Goal: Task Accomplishment & Management: Manage account settings

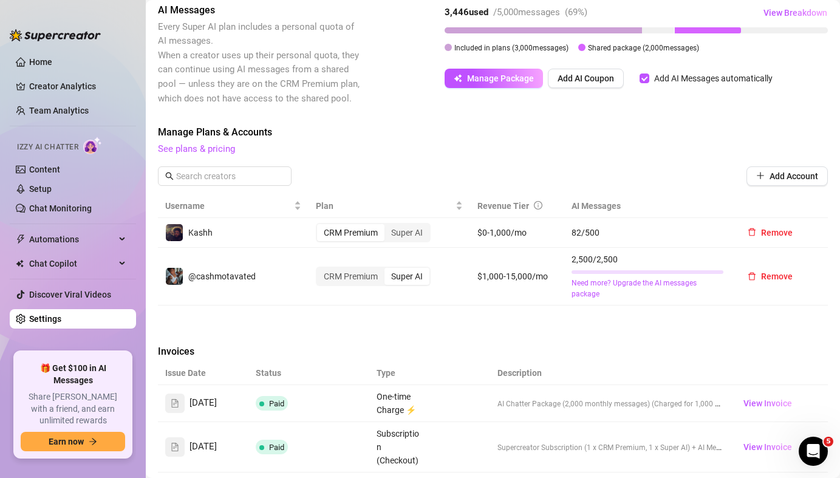
scroll to position [287, 0]
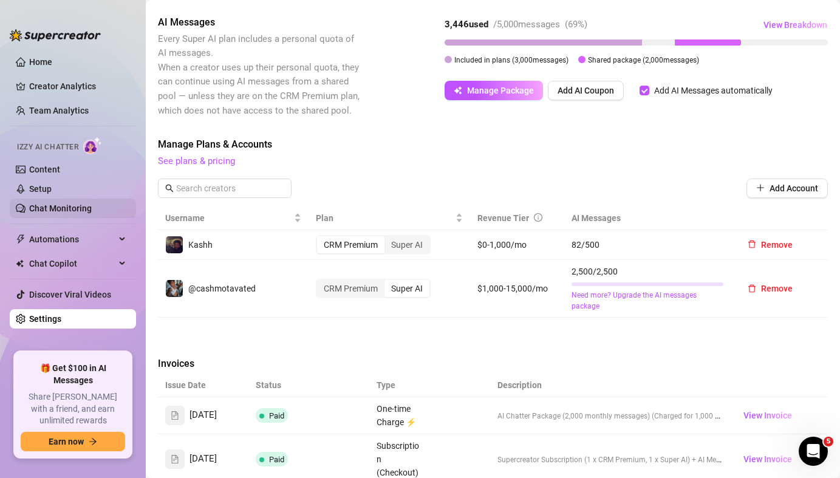
click at [92, 208] on link "Chat Monitoring" at bounding box center [60, 209] width 63 height 10
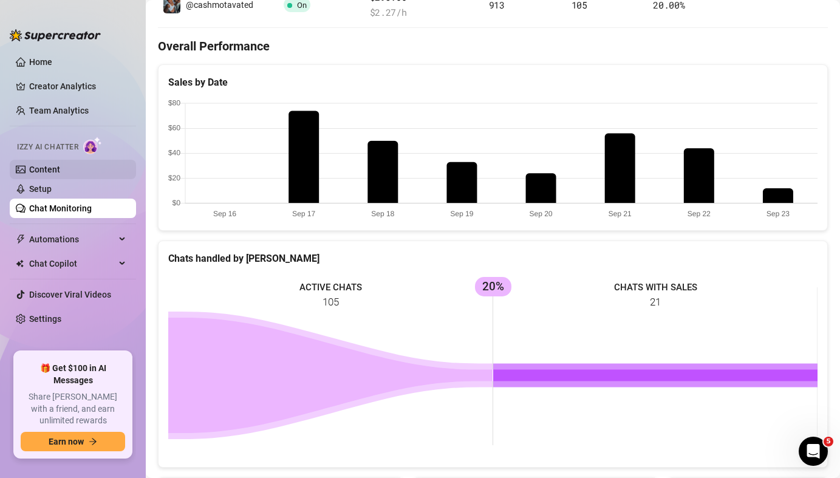
click at [60, 174] on link "Content" at bounding box center [44, 170] width 31 height 10
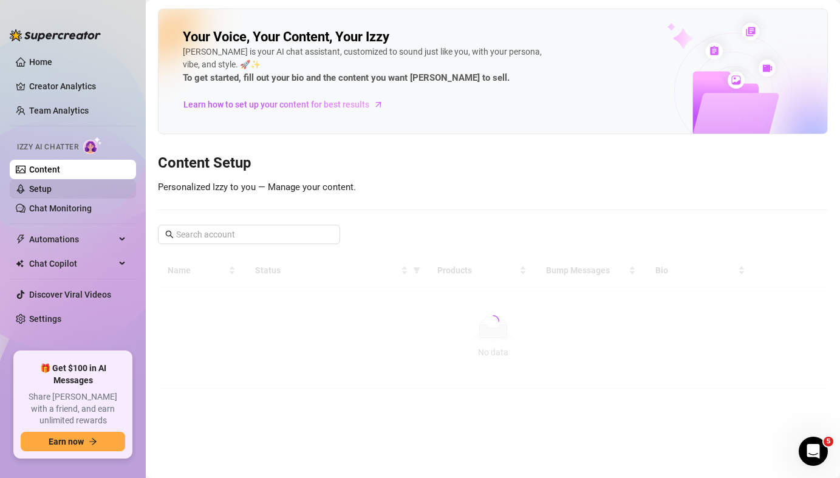
click at [52, 188] on link "Setup" at bounding box center [40, 189] width 22 height 10
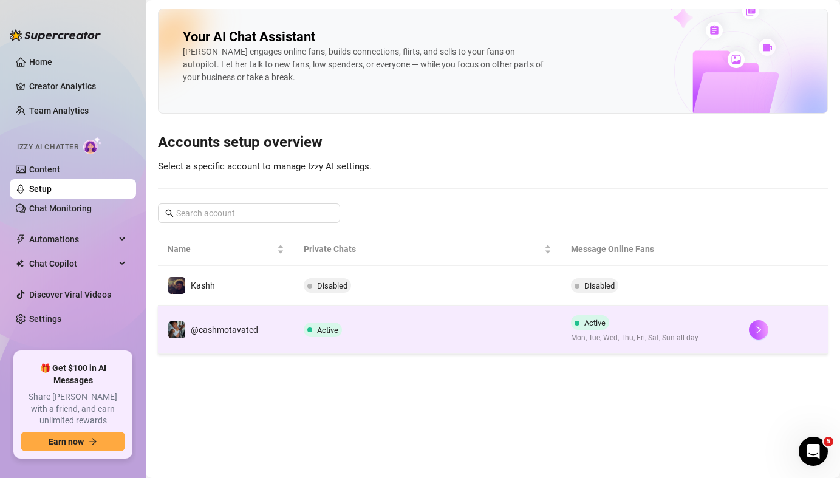
click at [579, 323] on span "Active" at bounding box center [590, 322] width 38 height 15
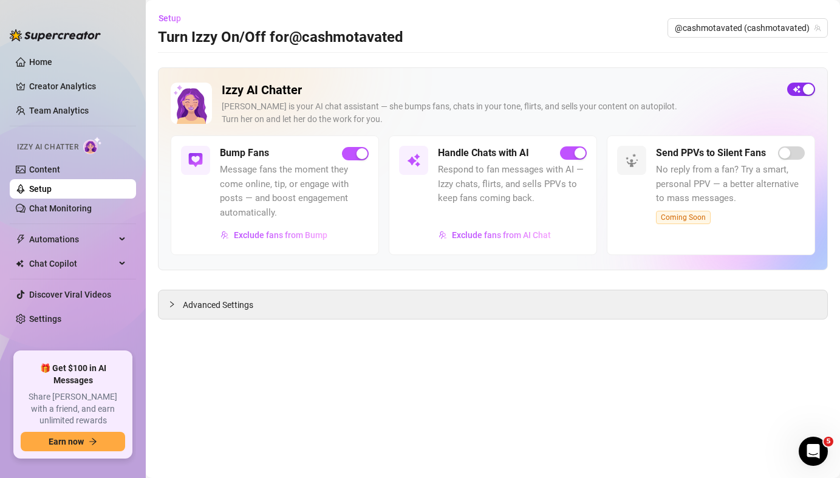
click at [798, 92] on span "button" at bounding box center [801, 89] width 28 height 13
